Goal: Transaction & Acquisition: Purchase product/service

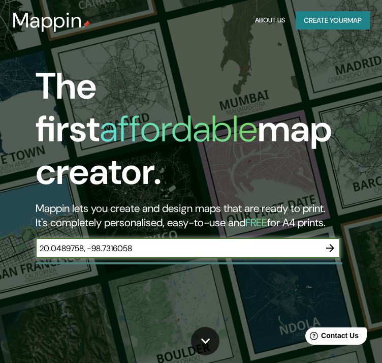
type input "20.0489758, -98.7316058"
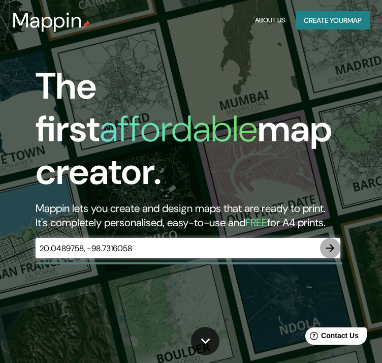
click at [331, 244] on icon "button" at bounding box center [330, 248] width 8 height 8
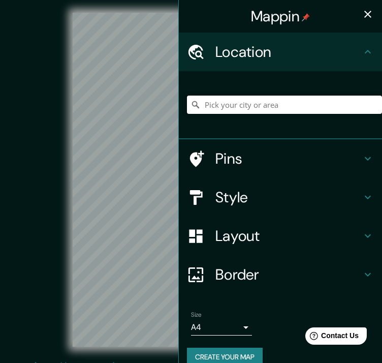
click at [242, 108] on input "Pick your city or area" at bounding box center [284, 105] width 195 height 18
paste input "20.0489758, -98.7316058"
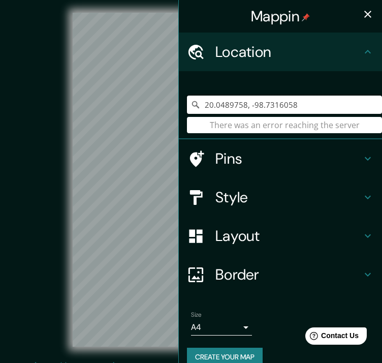
type input "20.0489758, -98.7316058"
click at [278, 49] on h4 "Location" at bounding box center [289, 52] width 146 height 18
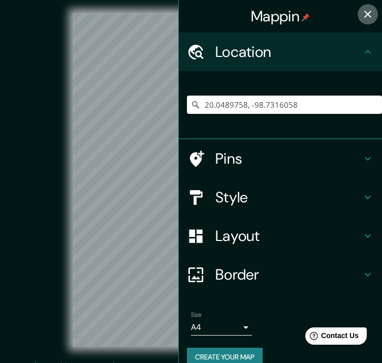
click at [363, 19] on icon "button" at bounding box center [368, 14] width 12 height 12
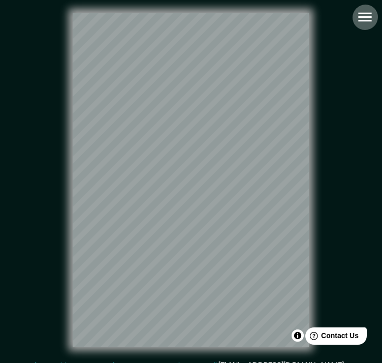
click at [352, 21] on button "button" at bounding box center [365, 17] width 26 height 26
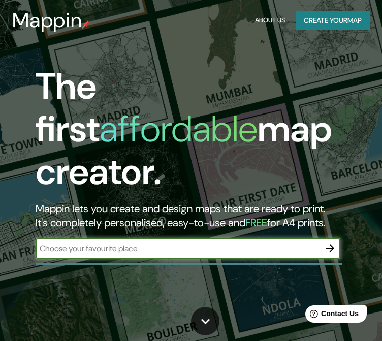
click at [58, 242] on input "text" at bounding box center [178, 248] width 285 height 12
type input "MINERAL DE LA REFORMA"
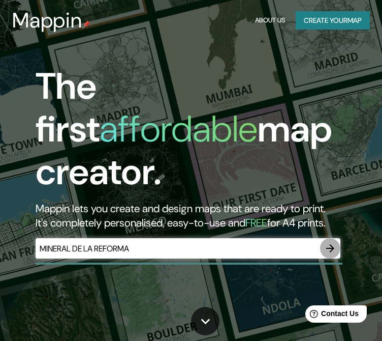
click at [328, 242] on icon "button" at bounding box center [330, 248] width 12 height 12
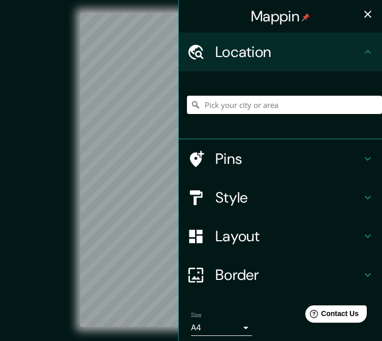
click at [248, 101] on input "Pick your city or area" at bounding box center [284, 105] width 195 height 18
paste input "20.0489758, -98.7316058"
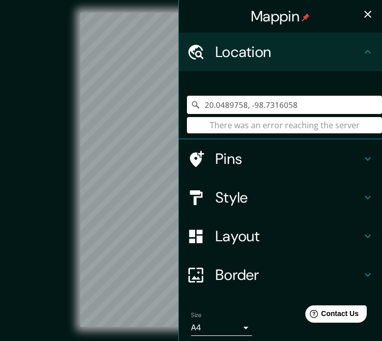
type input "20.0489758, -98.7316058"
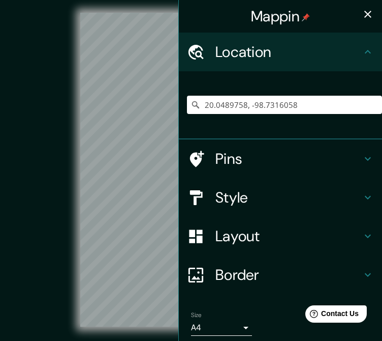
click at [275, 125] on div "20.0489758, -98.7316058 There was an error reaching the server" at bounding box center [284, 104] width 195 height 51
click at [139, 91] on div "Mappin Location 20.0489758, -98.7316058 There was an error reaching the server …" at bounding box center [191, 177] width 382 height 355
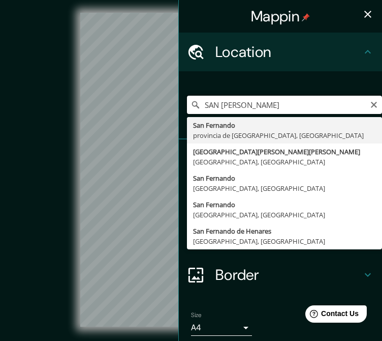
click at [194, 102] on input "SAN FERNANDO" at bounding box center [284, 105] width 195 height 18
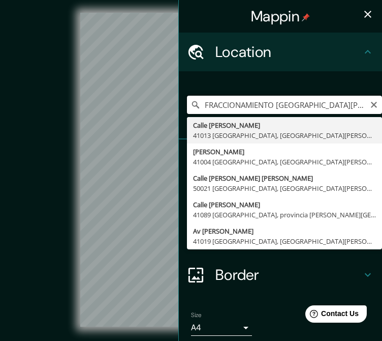
drag, startPoint x: 330, startPoint y: 104, endPoint x: 172, endPoint y: 106, distance: 158.1
click at [179, 106] on div "FRACCIONAMIENTO SAN FERNANDO Calle Fernando Quiñonés Chozas 41013 Sevilla, prov…" at bounding box center [280, 105] width 203 height 68
paste input "raccionamiento San Fernando, Mineral de la Reforma, Hgo. (CP 42186):"
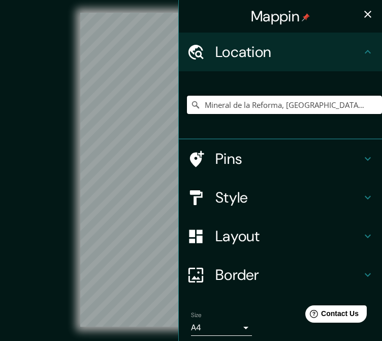
type input "Mineral de la Reforma, [GEOGRAPHIC_DATA], [GEOGRAPHIC_DATA]"
click at [362, 16] on icon "button" at bounding box center [368, 14] width 12 height 12
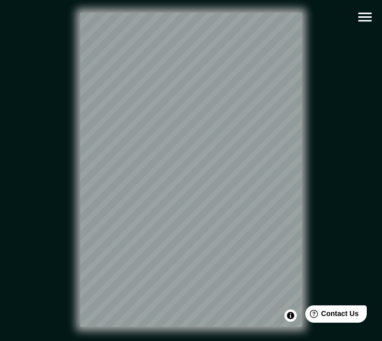
click at [118, 339] on div "© Mapbox © OpenStreetMap Improve this map" at bounding box center [191, 169] width 377 height 339
click at [216, 0] on html "Mappin Location Mineral de la Reforma, Hidalgo, México Mineral de la Reforma Hi…" at bounding box center [191, 170] width 382 height 341
click at [206, 341] on html "Mappin Location Mineral de la Reforma, Hidalgo, México Mineral de la Reforma Hi…" at bounding box center [191, 170] width 382 height 341
click at [146, 341] on html "Mappin Location Mineral de la Reforma, Hidalgo, México Mineral de la Reforma Hi…" at bounding box center [191, 170] width 382 height 341
click at [23, 209] on div "© Mapbox © OpenStreetMap Improve this map" at bounding box center [191, 169] width 344 height 306
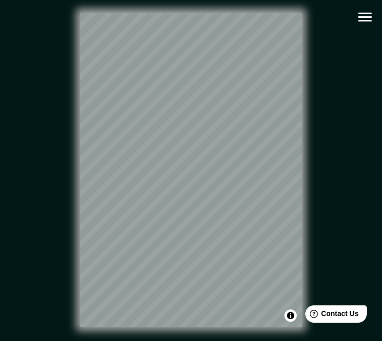
click at [78, 211] on div "© Mapbox © OpenStreetMap Improve this map" at bounding box center [191, 169] width 344 height 306
click at [365, 11] on icon "button" at bounding box center [365, 17] width 18 height 18
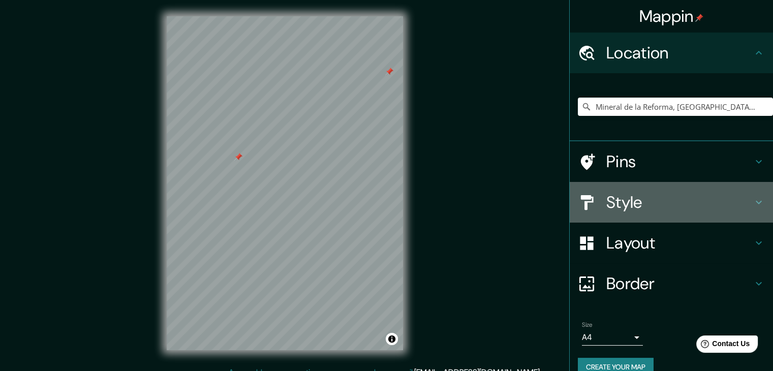
click at [382, 202] on h4 "Style" at bounding box center [679, 202] width 146 height 20
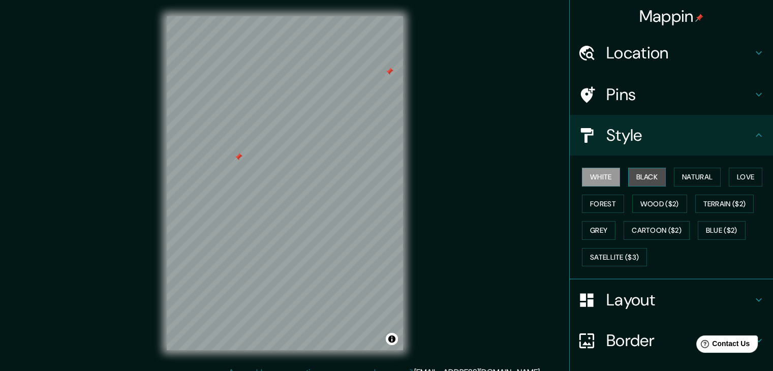
click at [382, 177] on button "Black" at bounding box center [647, 177] width 38 height 19
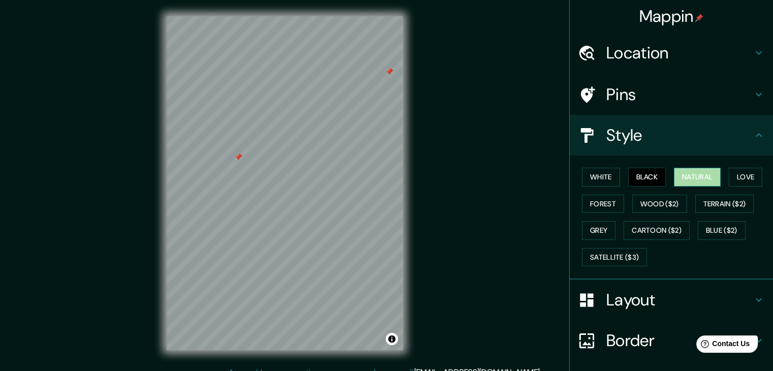
click at [382, 181] on button "Natural" at bounding box center [697, 177] width 47 height 19
click at [382, 178] on button "Love" at bounding box center [746, 177] width 34 height 19
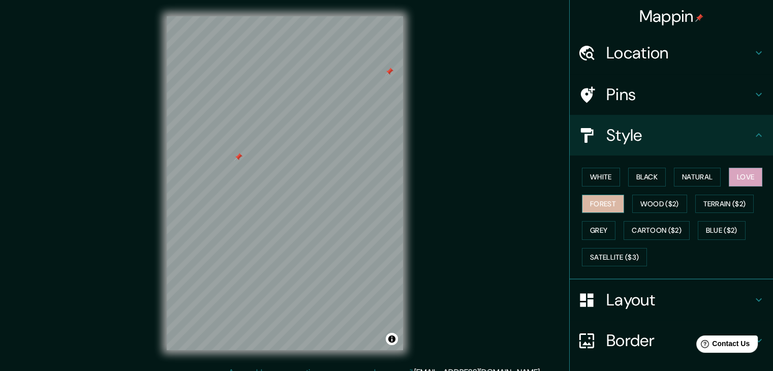
click at [382, 202] on button "Forest" at bounding box center [603, 204] width 42 height 19
click at [382, 209] on button "Wood ($2)" at bounding box center [659, 204] width 55 height 19
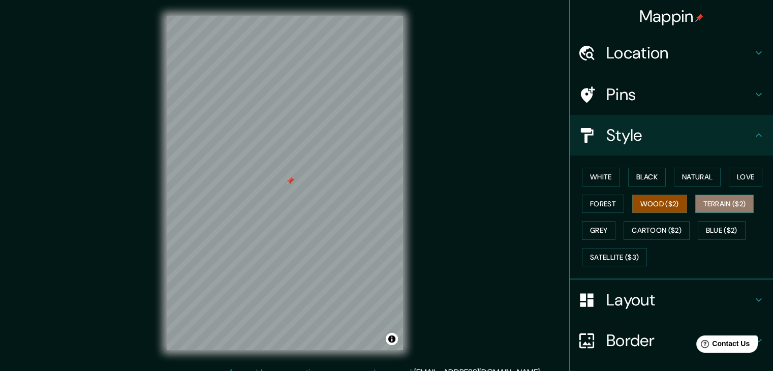
click at [382, 204] on button "Terrain ($2)" at bounding box center [724, 204] width 59 height 19
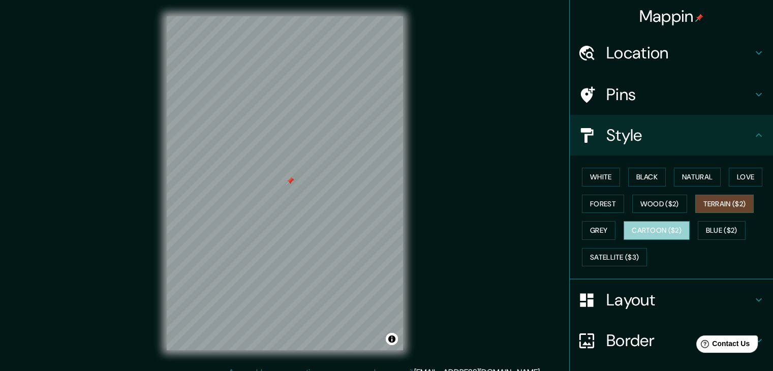
click at [382, 229] on button "Cartoon ($2)" at bounding box center [657, 230] width 66 height 19
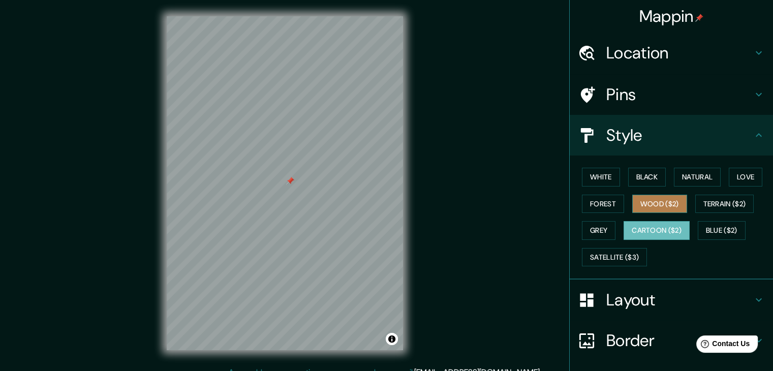
click at [382, 199] on button "Wood ($2)" at bounding box center [659, 204] width 55 height 19
click at [289, 177] on div at bounding box center [290, 181] width 8 height 8
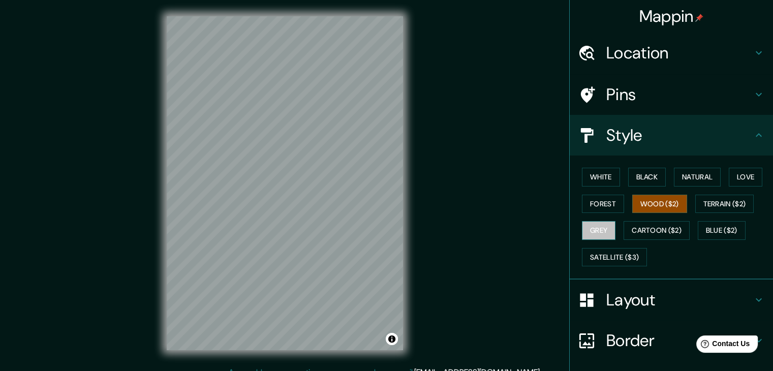
click at [382, 226] on button "Grey" at bounding box center [599, 230] width 34 height 19
click at [382, 233] on button "Cartoon ($2)" at bounding box center [657, 230] width 66 height 19
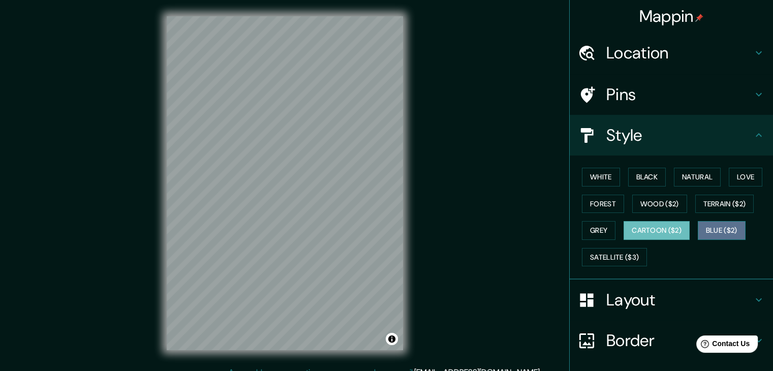
click at [382, 222] on button "Blue ($2)" at bounding box center [722, 230] width 48 height 19
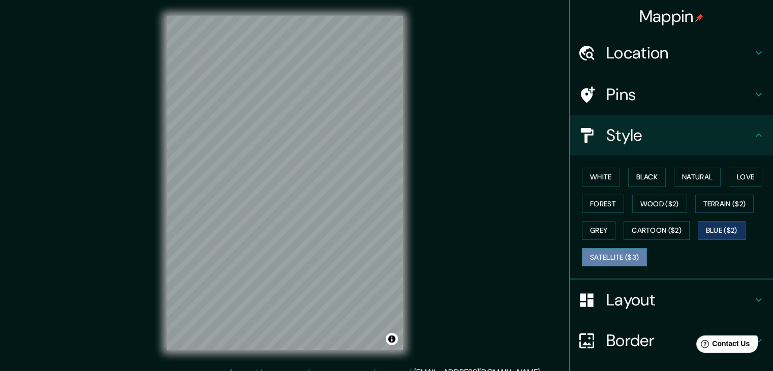
click at [382, 259] on button "Satellite ($3)" at bounding box center [614, 257] width 65 height 19
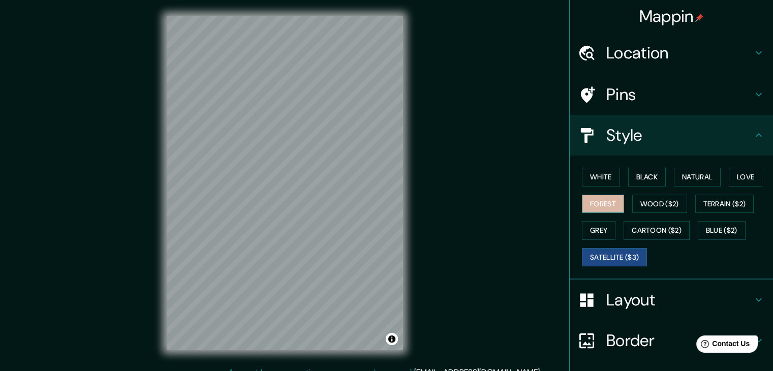
click at [382, 202] on button "Forest" at bounding box center [603, 204] width 42 height 19
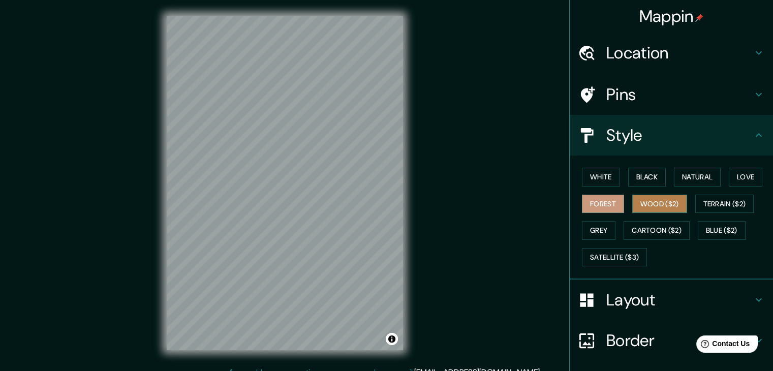
click at [382, 210] on button "Wood ($2)" at bounding box center [659, 204] width 55 height 19
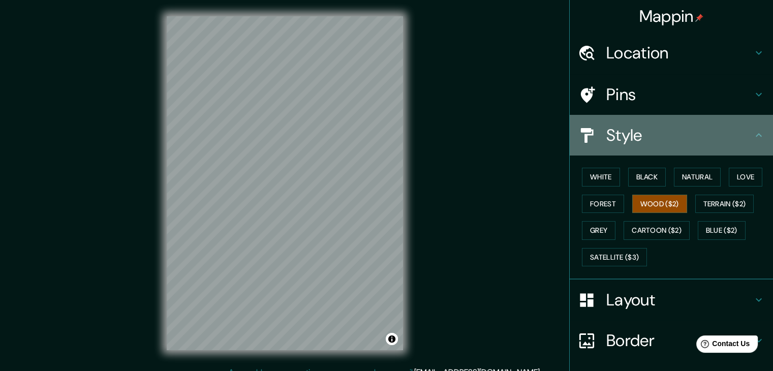
click at [382, 134] on icon at bounding box center [759, 135] width 12 height 12
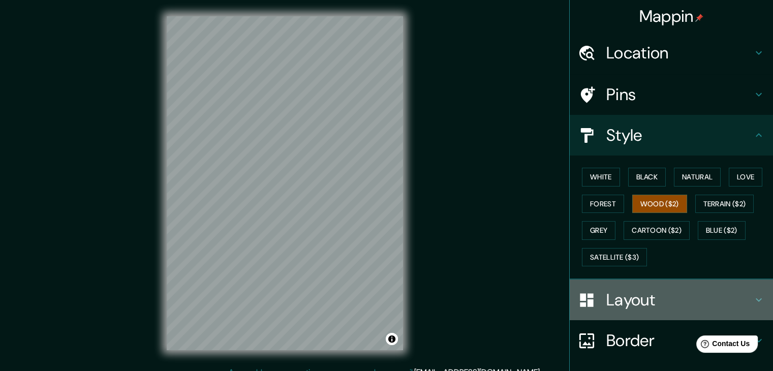
click at [382, 302] on h4 "Layout" at bounding box center [679, 300] width 146 height 20
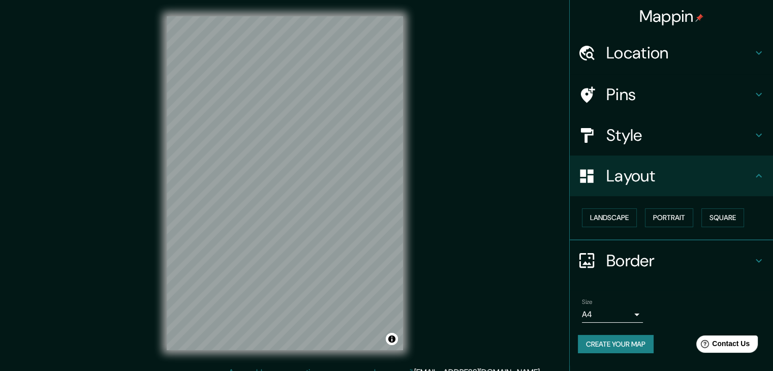
scroll to position [12, 0]
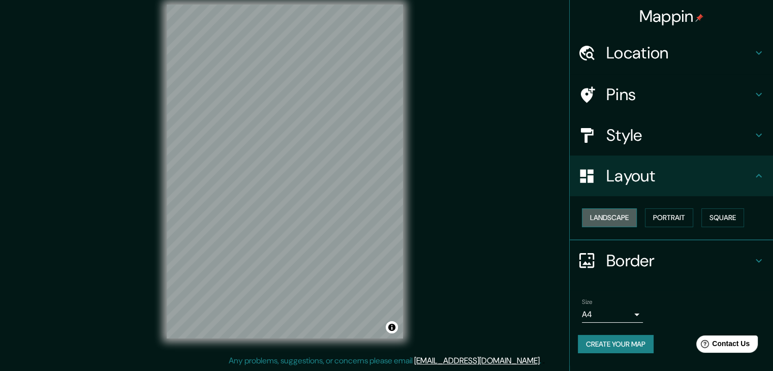
click at [382, 214] on button "Landscape" at bounding box center [609, 217] width 55 height 19
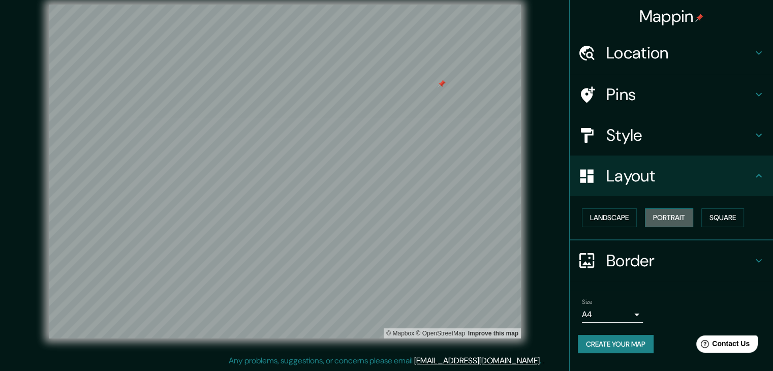
click at [382, 220] on button "Portrait" at bounding box center [669, 217] width 48 height 19
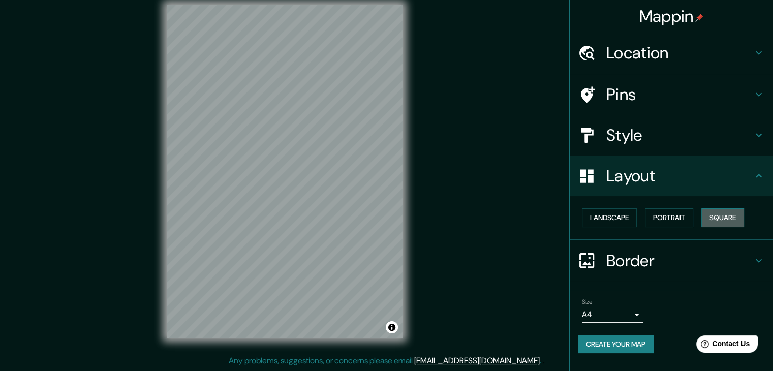
click at [382, 222] on button "Square" at bounding box center [722, 217] width 43 height 19
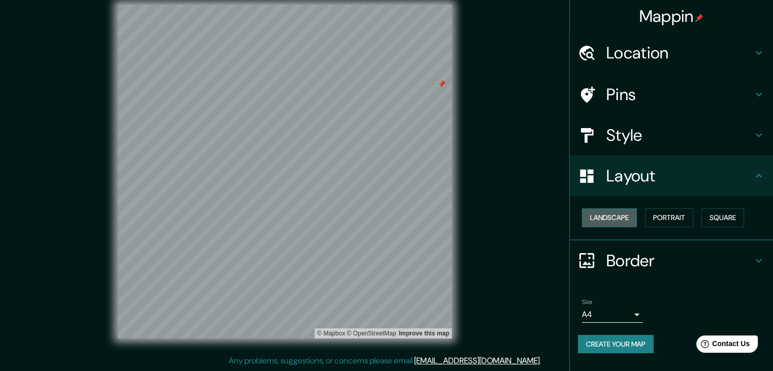
click at [382, 212] on button "Landscape" at bounding box center [609, 217] width 55 height 19
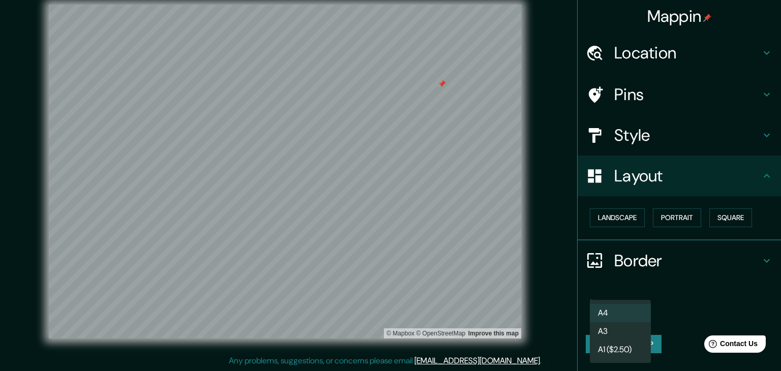
click at [382, 314] on body "Mappin Location Mineral de la Reforma, Hidalgo, México Mineral de la Reforma Hi…" at bounding box center [390, 173] width 781 height 371
click at [382, 316] on div at bounding box center [390, 185] width 781 height 371
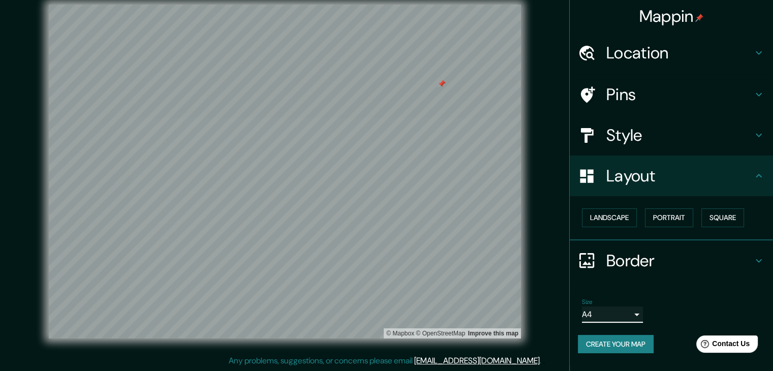
scroll to position [0, 0]
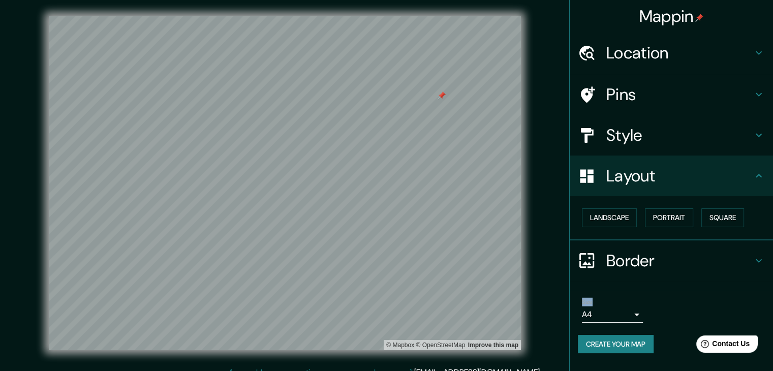
drag, startPoint x: 771, startPoint y: 211, endPoint x: 774, endPoint y: 234, distance: 23.7
click at [382, 234] on html "Mappin Location Mineral de la Reforma, Hidalgo, México Mineral de la Reforma Hi…" at bounding box center [386, 185] width 773 height 371
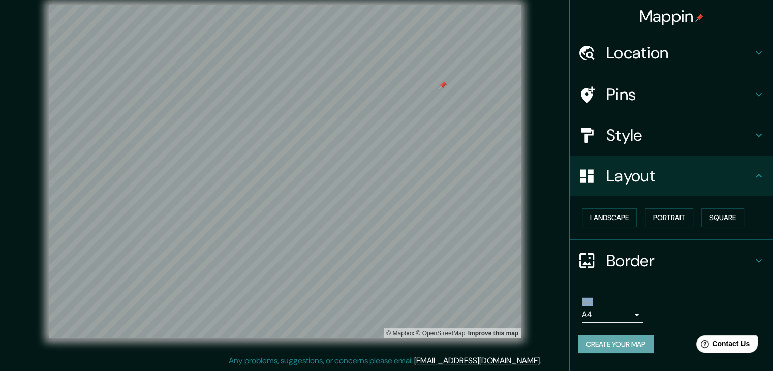
click at [382, 344] on button "Create your map" at bounding box center [616, 344] width 76 height 19
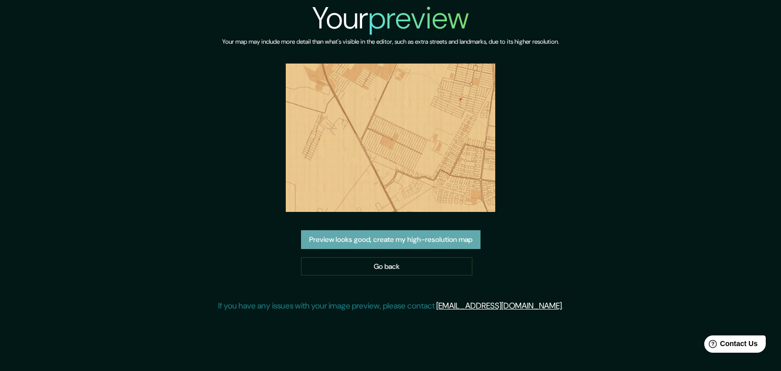
click at [402, 247] on button "Preview looks good, create my high-resolution map" at bounding box center [390, 239] width 179 height 19
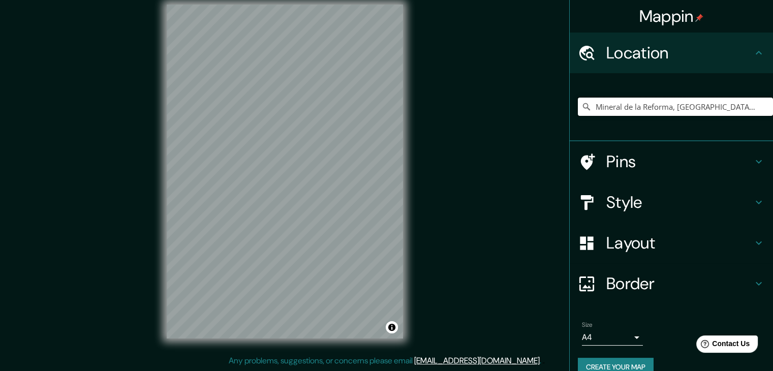
click at [730, 108] on input "Mineral de la Reforma, [GEOGRAPHIC_DATA], [GEOGRAPHIC_DATA]" at bounding box center [675, 107] width 195 height 18
click at [732, 107] on input "Mineral de la Reforma, [GEOGRAPHIC_DATA], [GEOGRAPHIC_DATA]" at bounding box center [675, 107] width 195 height 18
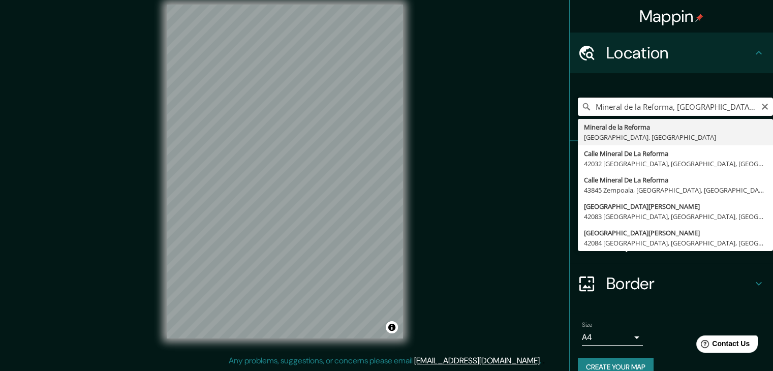
type input "Mineral de la Reforma, [GEOGRAPHIC_DATA], [GEOGRAPHIC_DATA]"
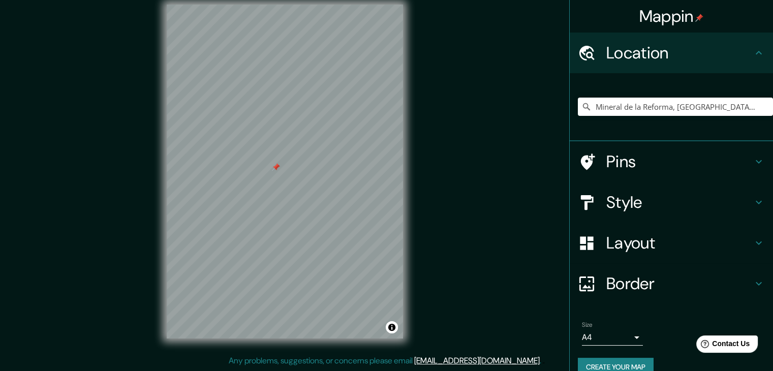
click at [734, 158] on h4 "Pins" at bounding box center [679, 161] width 146 height 20
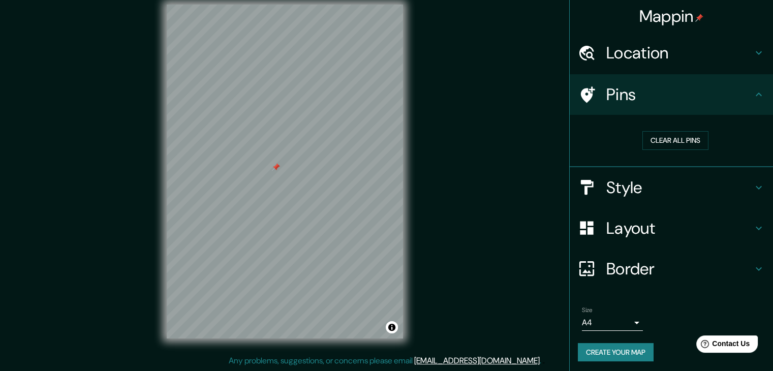
click at [734, 158] on div "Clear all pins" at bounding box center [671, 141] width 203 height 52
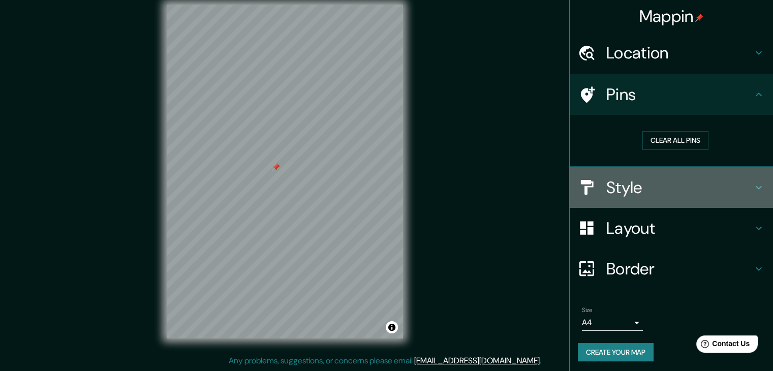
click at [735, 184] on h4 "Style" at bounding box center [679, 187] width 146 height 20
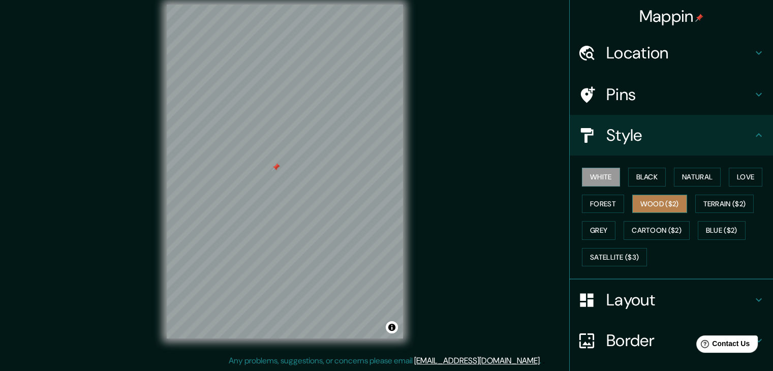
click at [648, 205] on button "Wood ($2)" at bounding box center [659, 204] width 55 height 19
click at [650, 295] on h4 "Layout" at bounding box center [679, 300] width 146 height 20
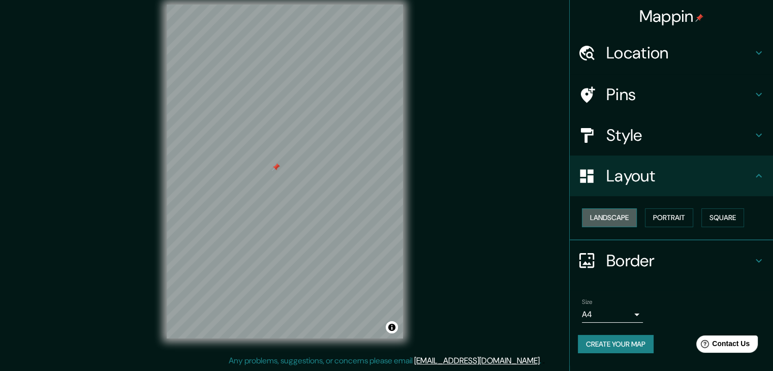
click at [631, 224] on button "Landscape" at bounding box center [609, 217] width 55 height 19
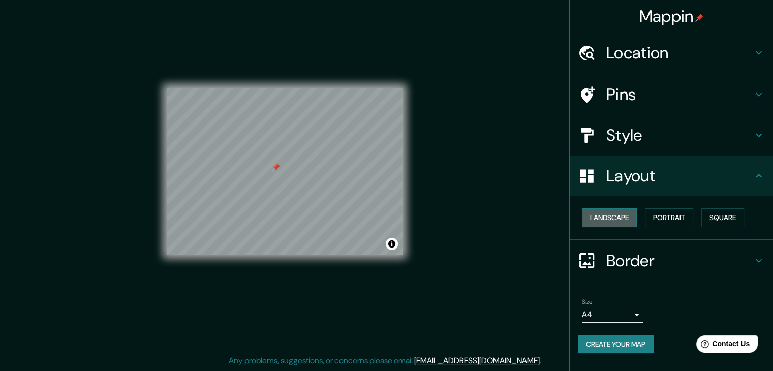
click at [612, 208] on button "Landscape" at bounding box center [609, 217] width 55 height 19
click at [674, 220] on button "Portrait" at bounding box center [669, 217] width 48 height 19
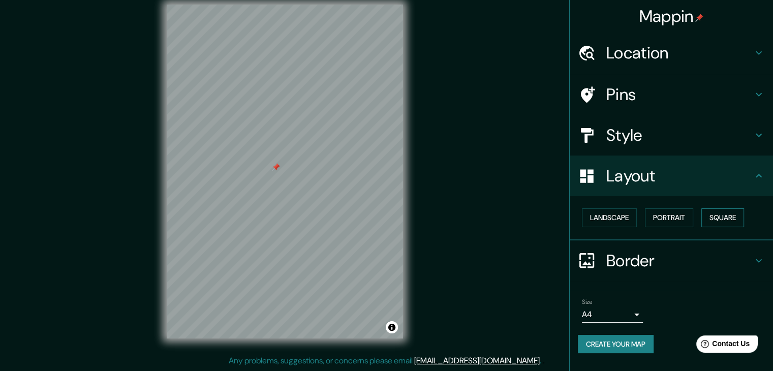
click at [706, 220] on button "Square" at bounding box center [722, 217] width 43 height 19
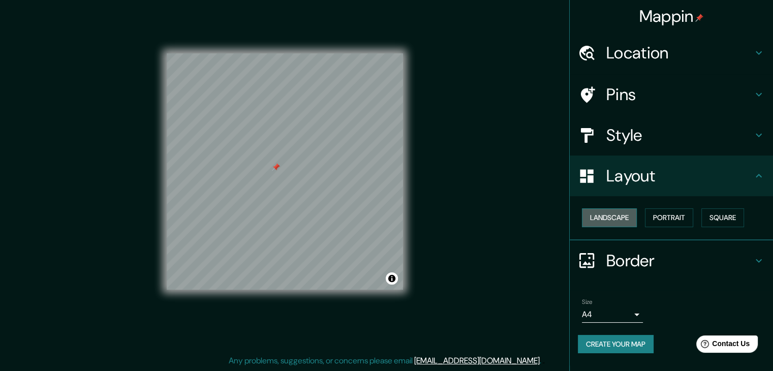
click at [604, 218] on button "Landscape" at bounding box center [609, 217] width 55 height 19
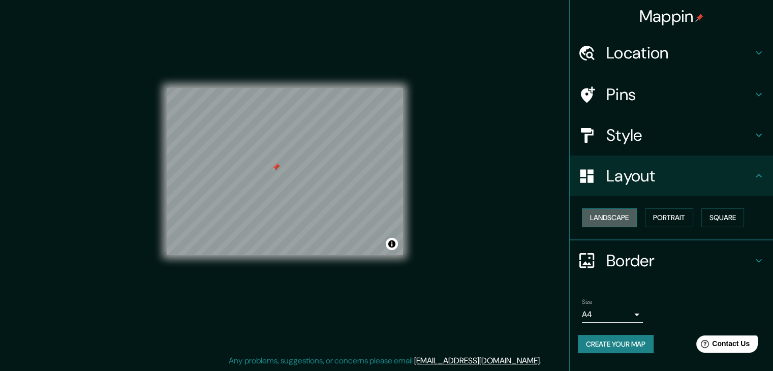
click at [604, 218] on button "Landscape" at bounding box center [609, 217] width 55 height 19
click at [276, 190] on div at bounding box center [277, 189] width 8 height 8
click at [720, 254] on h4 "Border" at bounding box center [679, 261] width 146 height 20
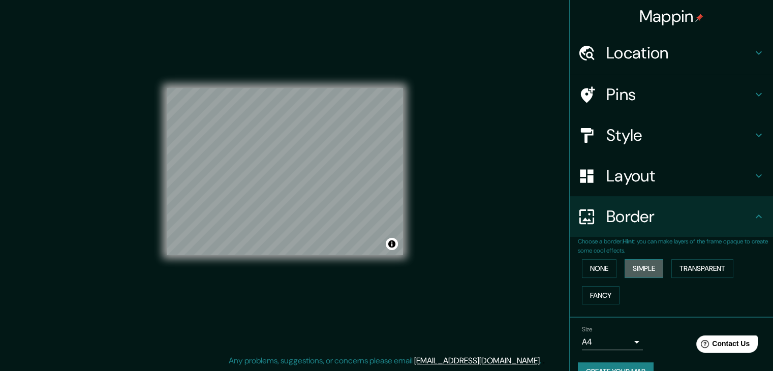
click at [642, 266] on button "Simple" at bounding box center [644, 268] width 39 height 19
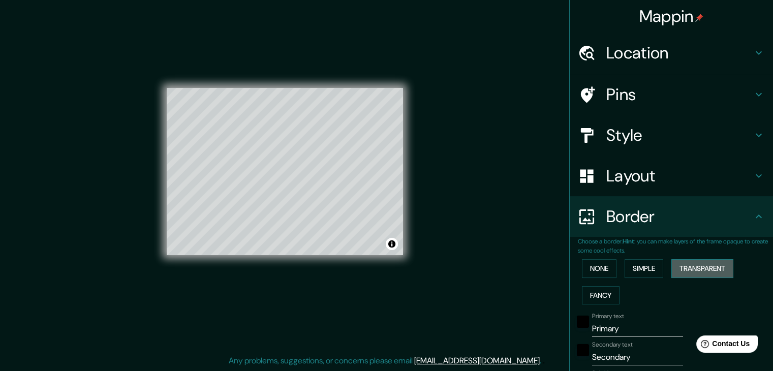
click at [685, 272] on button "Transparent" at bounding box center [702, 268] width 62 height 19
click at [595, 294] on button "Fancy" at bounding box center [601, 295] width 38 height 19
type input "37"
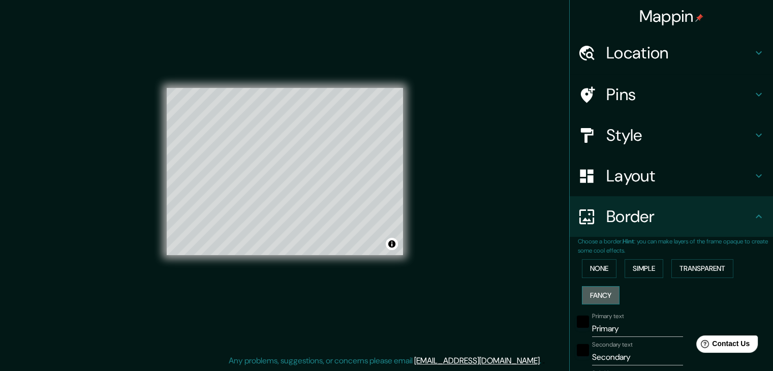
type input "19"
click at [590, 271] on button "None" at bounding box center [599, 268] width 35 height 19
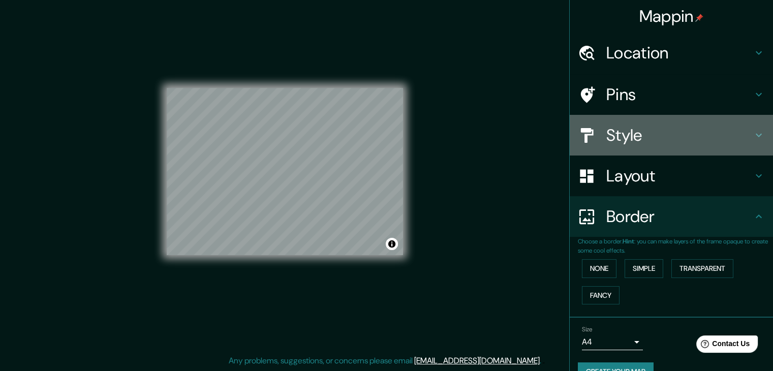
click at [670, 139] on h4 "Style" at bounding box center [679, 135] width 146 height 20
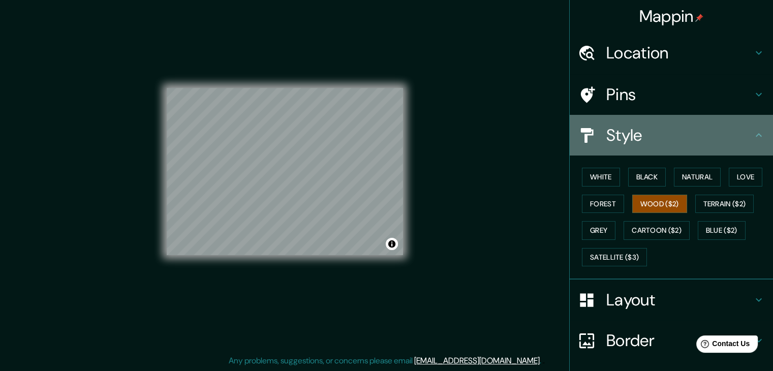
click at [670, 139] on h4 "Style" at bounding box center [679, 135] width 146 height 20
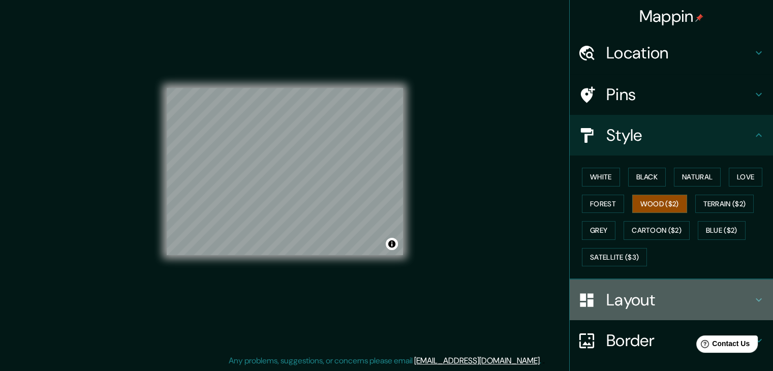
click at [707, 284] on div "Layout" at bounding box center [671, 300] width 203 height 41
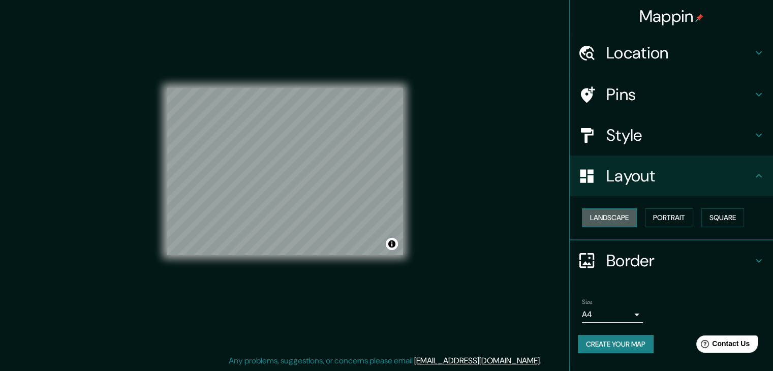
click at [608, 214] on button "Landscape" at bounding box center [609, 217] width 55 height 19
click at [602, 222] on button "Landscape" at bounding box center [609, 217] width 55 height 19
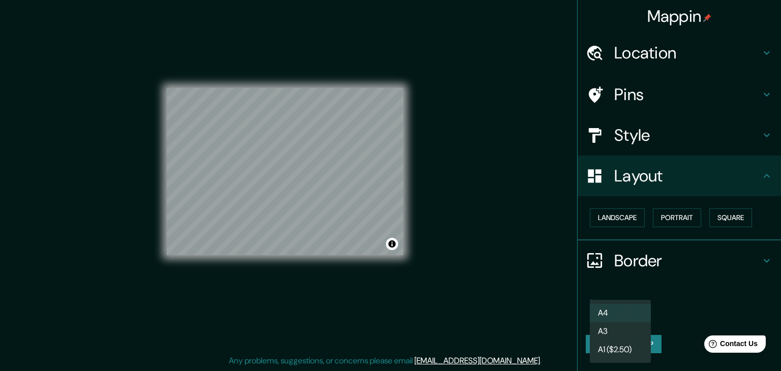
click at [625, 314] on body "Mappin Location [GEOGRAPHIC_DATA], [GEOGRAPHIC_DATA], [GEOGRAPHIC_DATA] [GEOGRA…" at bounding box center [390, 173] width 781 height 371
click at [625, 314] on li "A4" at bounding box center [620, 313] width 61 height 18
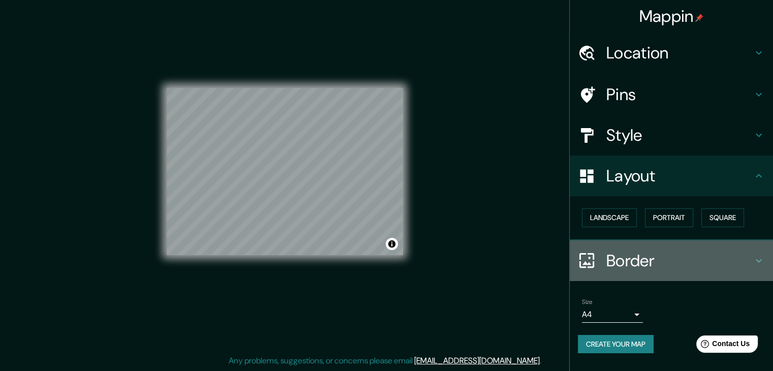
click at [761, 252] on div "Border" at bounding box center [671, 260] width 203 height 41
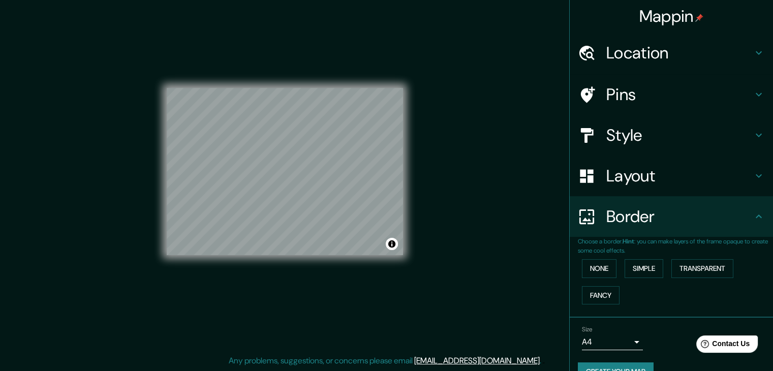
click at [753, 221] on icon at bounding box center [759, 216] width 12 height 12
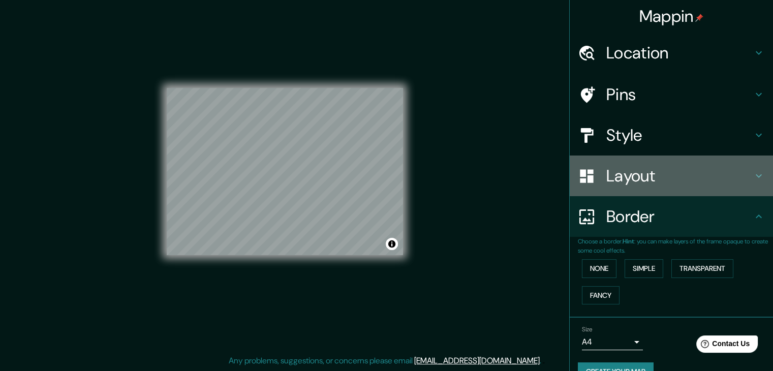
click at [753, 174] on icon at bounding box center [759, 176] width 12 height 12
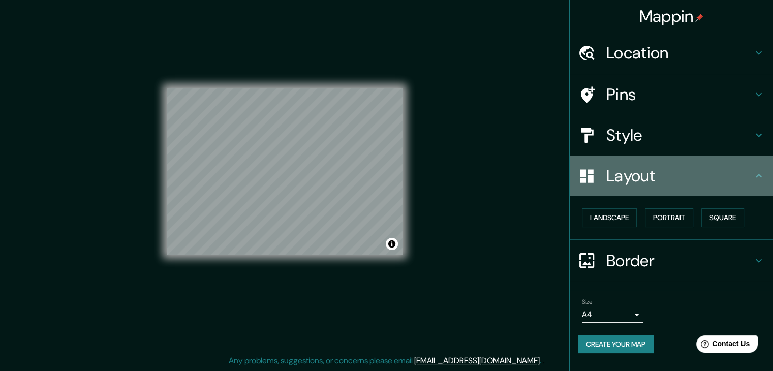
click at [752, 174] on h4 "Layout" at bounding box center [679, 176] width 146 height 20
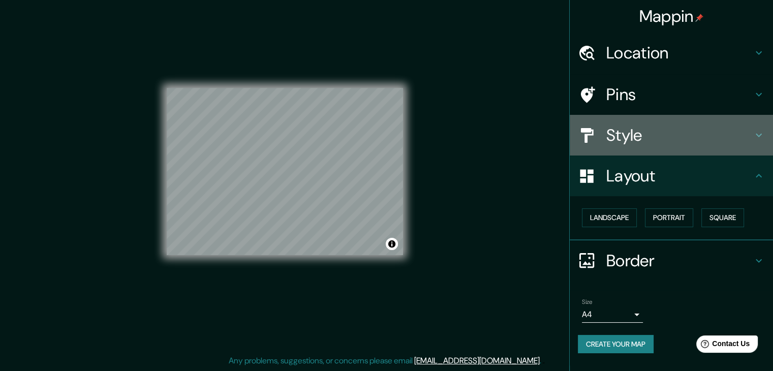
click at [670, 133] on h4 "Style" at bounding box center [679, 135] width 146 height 20
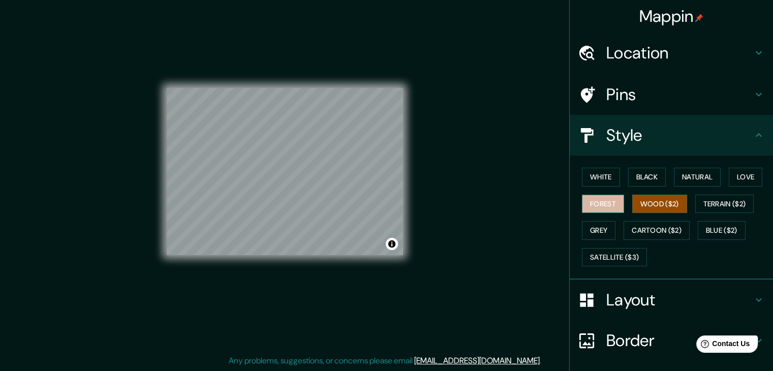
click at [592, 200] on button "Forest" at bounding box center [603, 204] width 42 height 19
click at [640, 204] on button "Wood ($2)" at bounding box center [659, 204] width 55 height 19
click at [605, 252] on button "Satellite ($3)" at bounding box center [614, 257] width 65 height 19
